Goal: Information Seeking & Learning: Check status

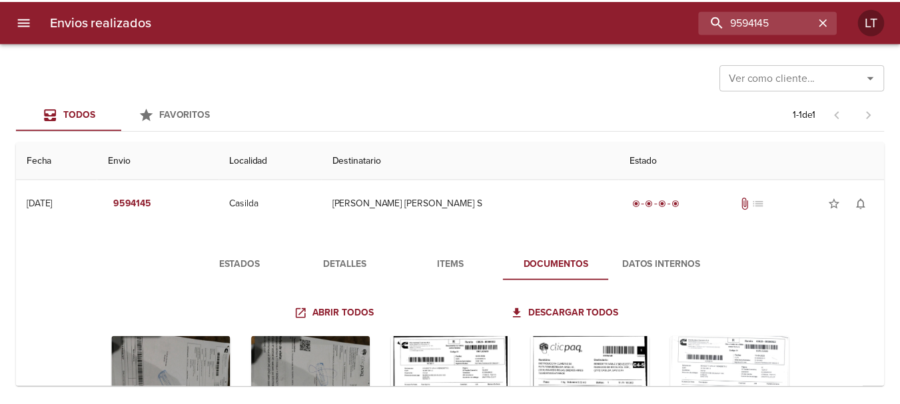
scroll to position [133, 0]
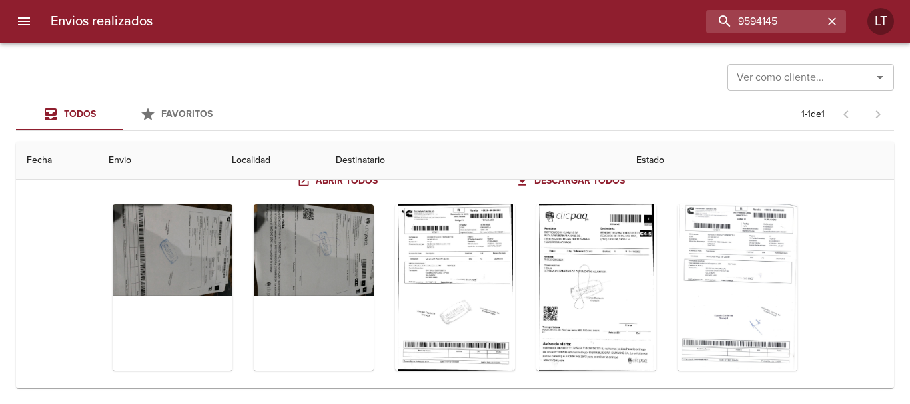
click at [41, 19] on div "Envios realizados 9594145 LT" at bounding box center [455, 21] width 910 height 43
click at [29, 17] on icon "menu" at bounding box center [24, 21] width 16 height 16
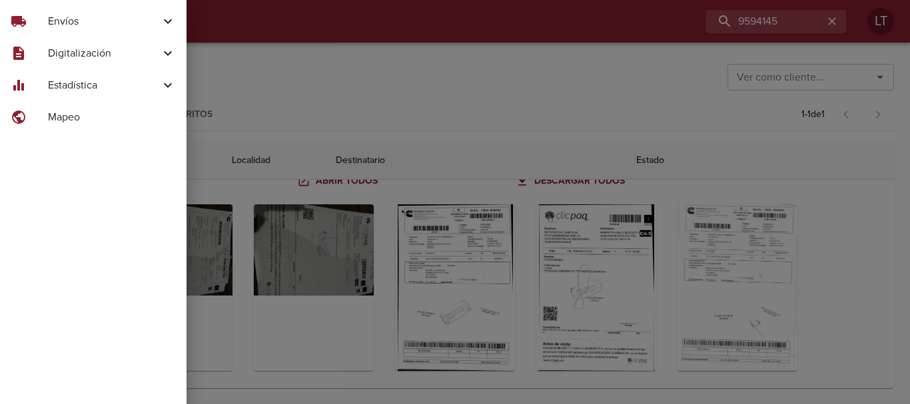
click at [70, 86] on span "Estadística" at bounding box center [104, 85] width 112 height 16
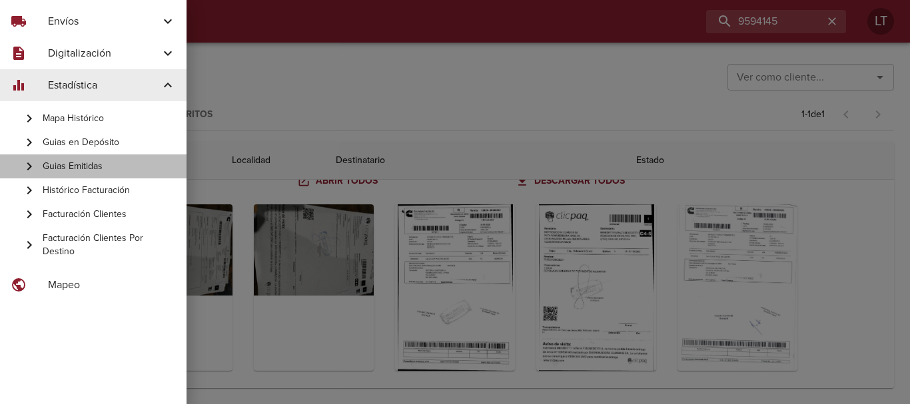
click at [93, 161] on span "Guias Emitidas" at bounding box center [109, 166] width 133 height 13
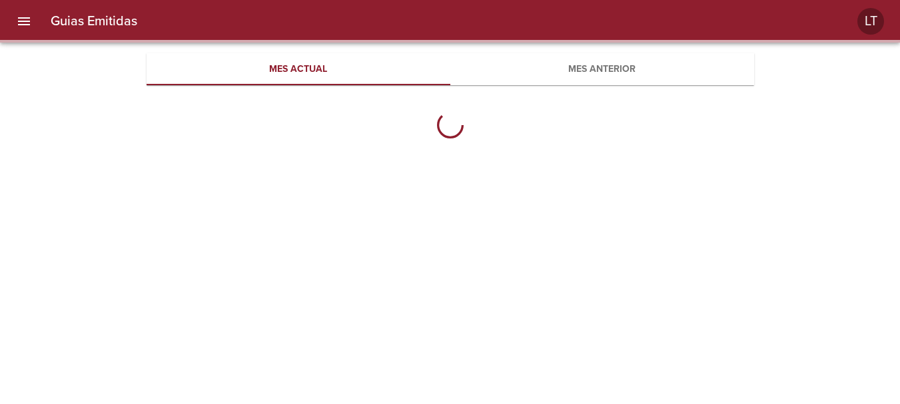
scroll to position [433, 608]
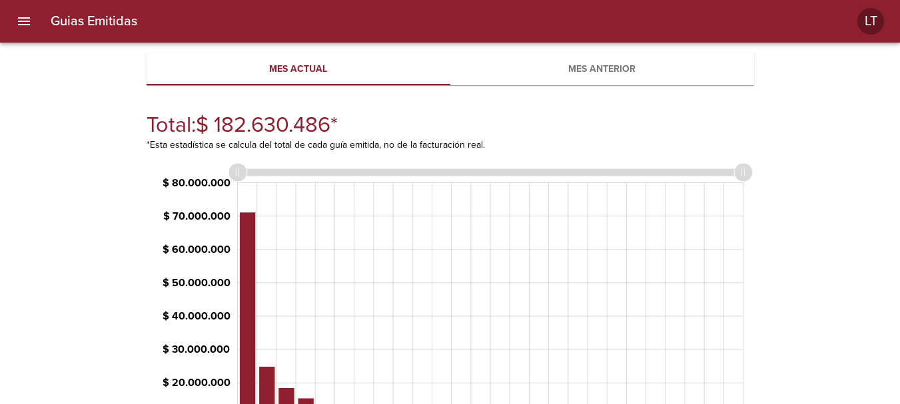
click at [565, 69] on span "Mes anterior" at bounding box center [602, 69] width 288 height 17
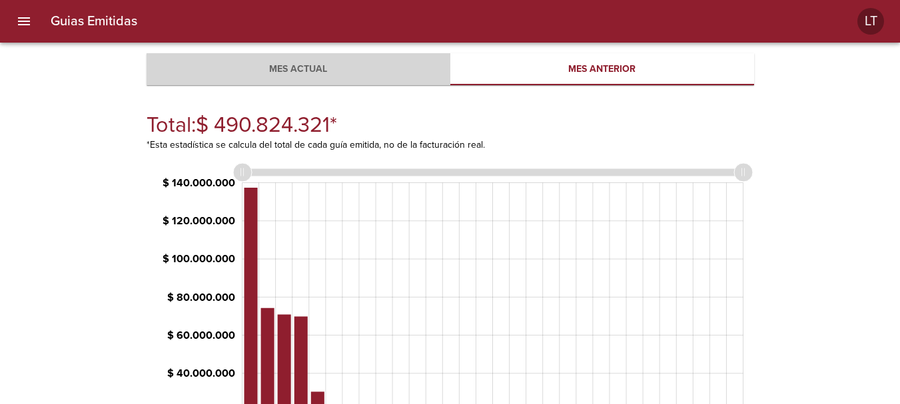
click at [355, 80] on button "Mes actual" at bounding box center [299, 69] width 304 height 32
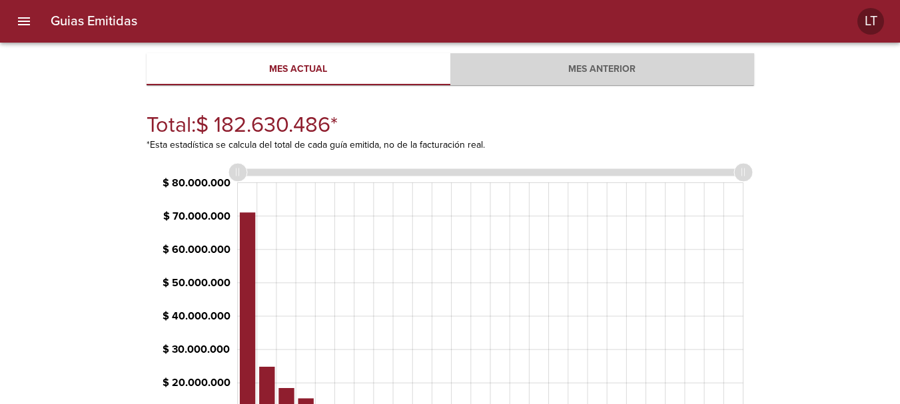
click at [511, 80] on button "Mes anterior" at bounding box center [602, 69] width 304 height 32
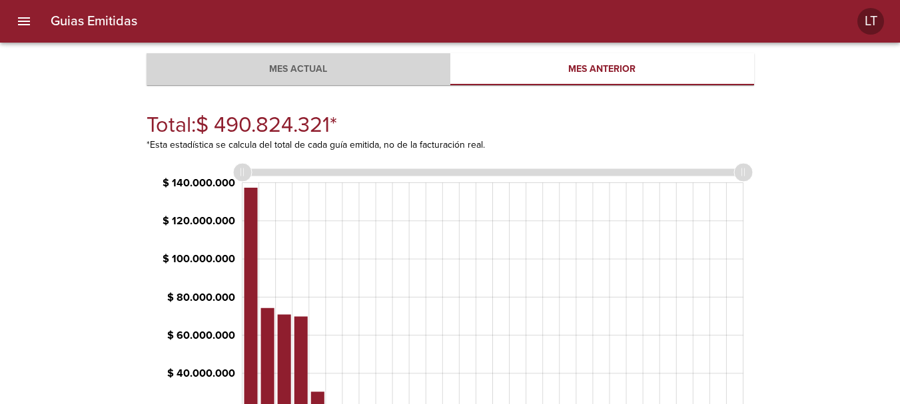
click at [326, 65] on span "Mes actual" at bounding box center [299, 69] width 288 height 17
